Goal: Information Seeking & Learning: Learn about a topic

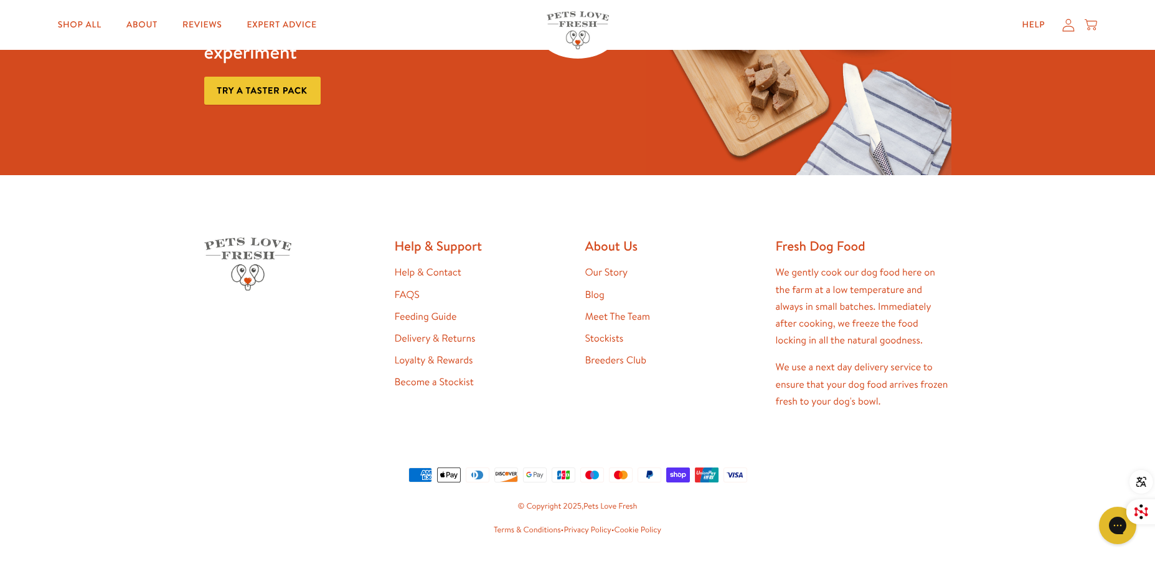
scroll to position [1869, 0]
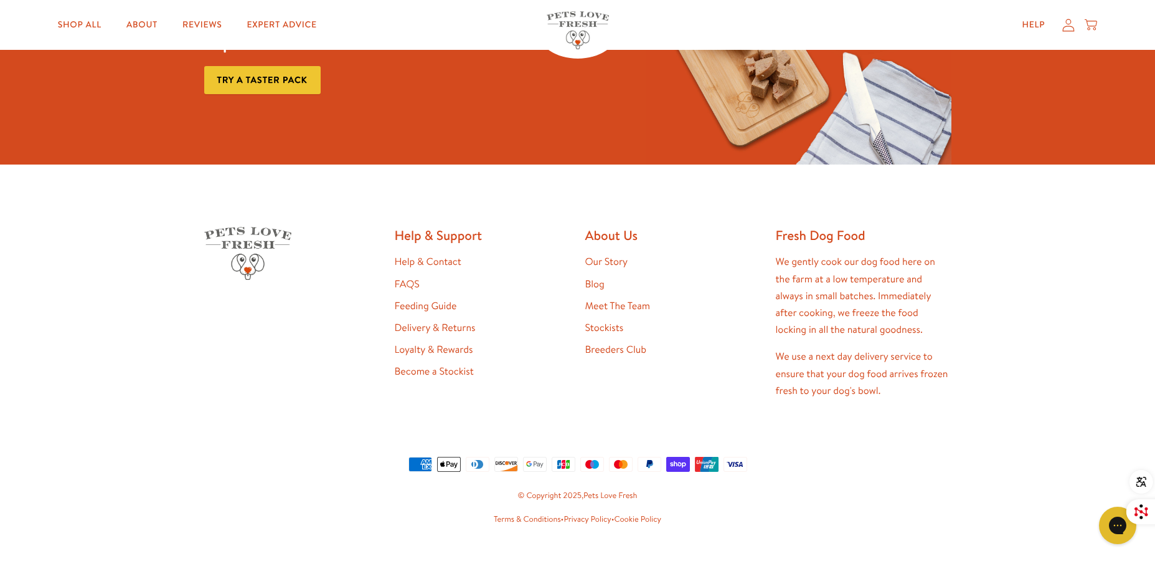
click at [612, 268] on link "Our Story" at bounding box center [607, 262] width 43 height 14
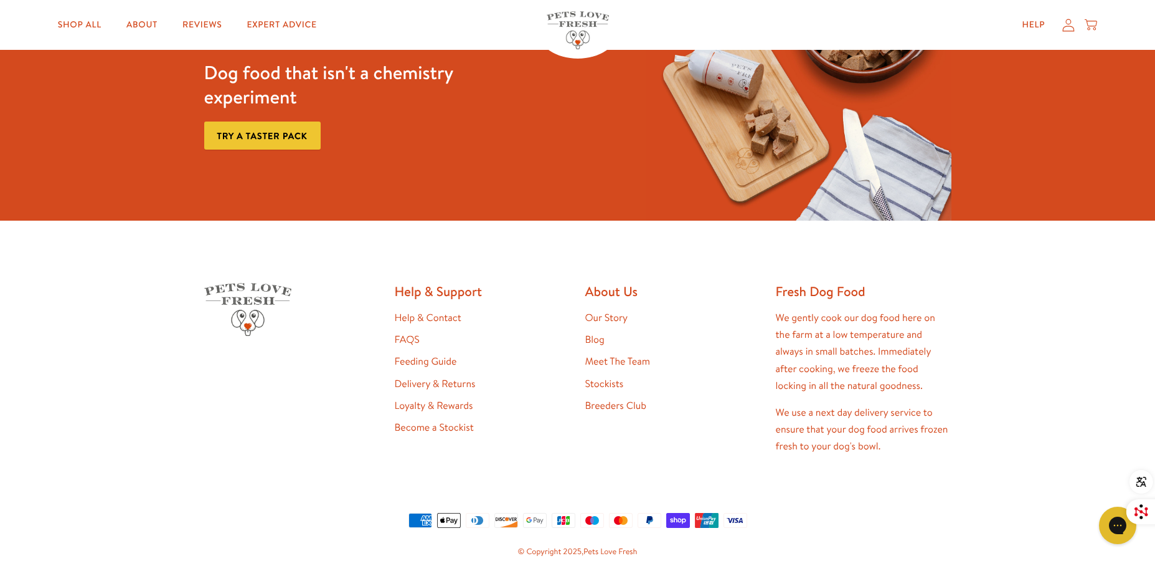
scroll to position [3270, 0]
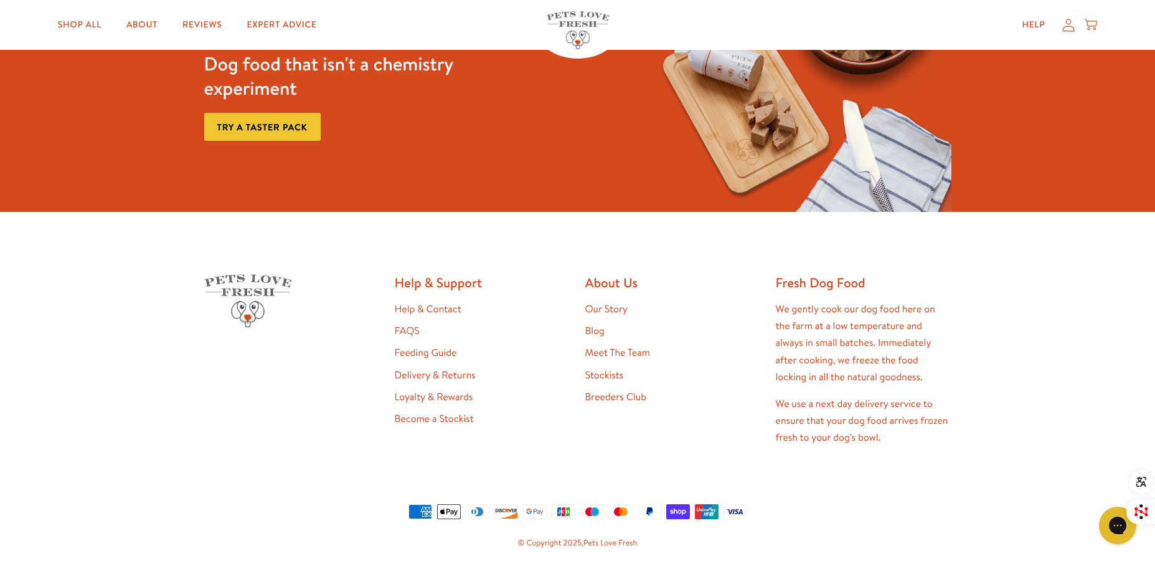
click at [619, 303] on link "Our Story" at bounding box center [607, 309] width 43 height 14
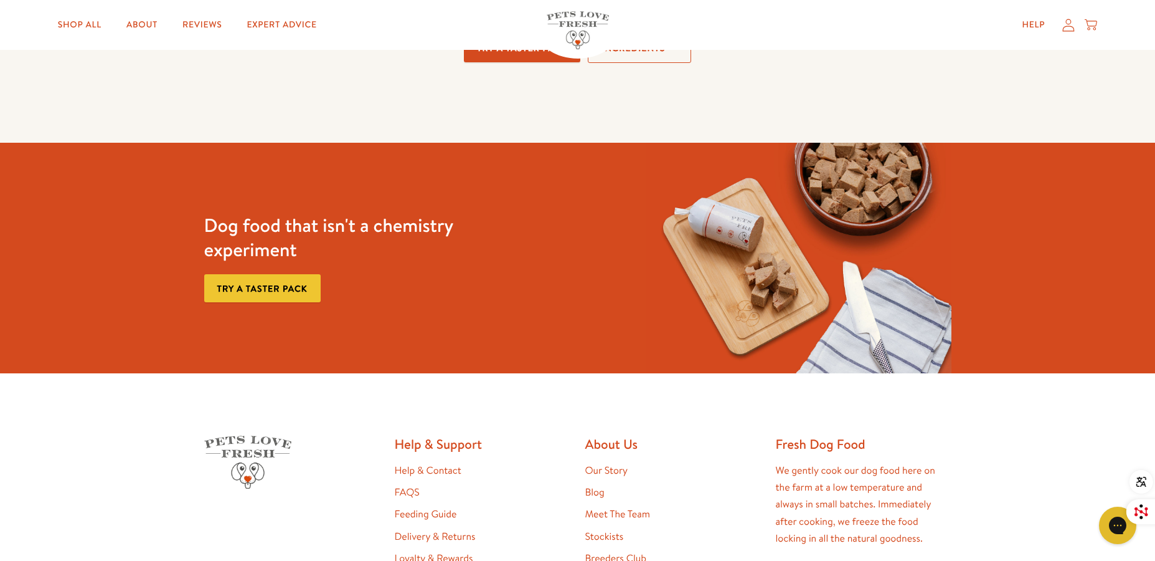
scroll to position [3114, 0]
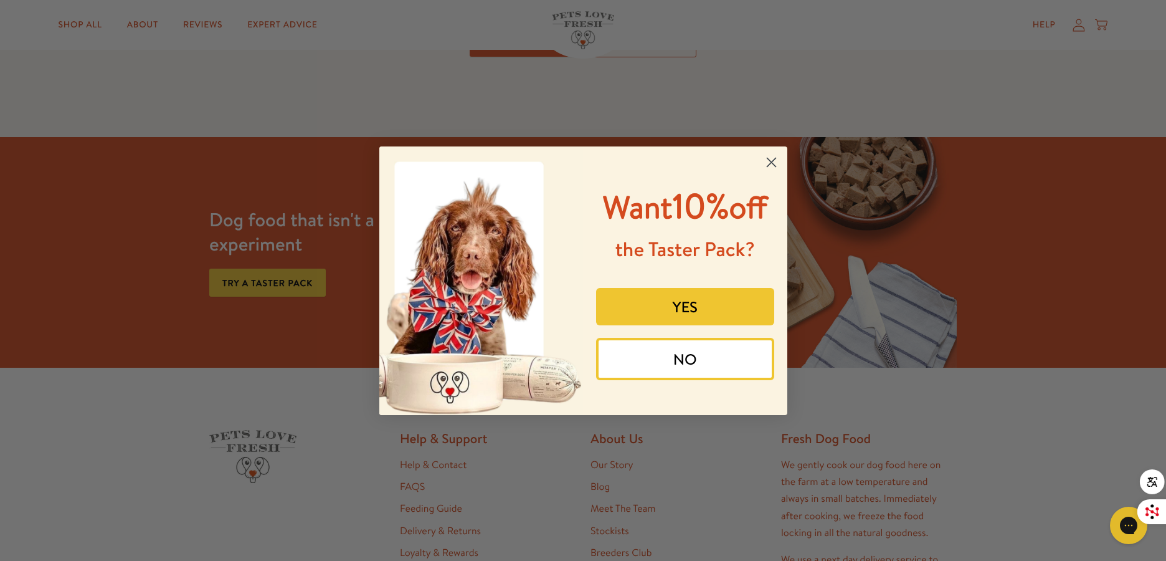
click at [140, 443] on div "Close dialog Want 10% off the Taster Pack? YES NO Submit" at bounding box center [583, 280] width 1166 height 561
